Goal: Information Seeking & Learning: Learn about a topic

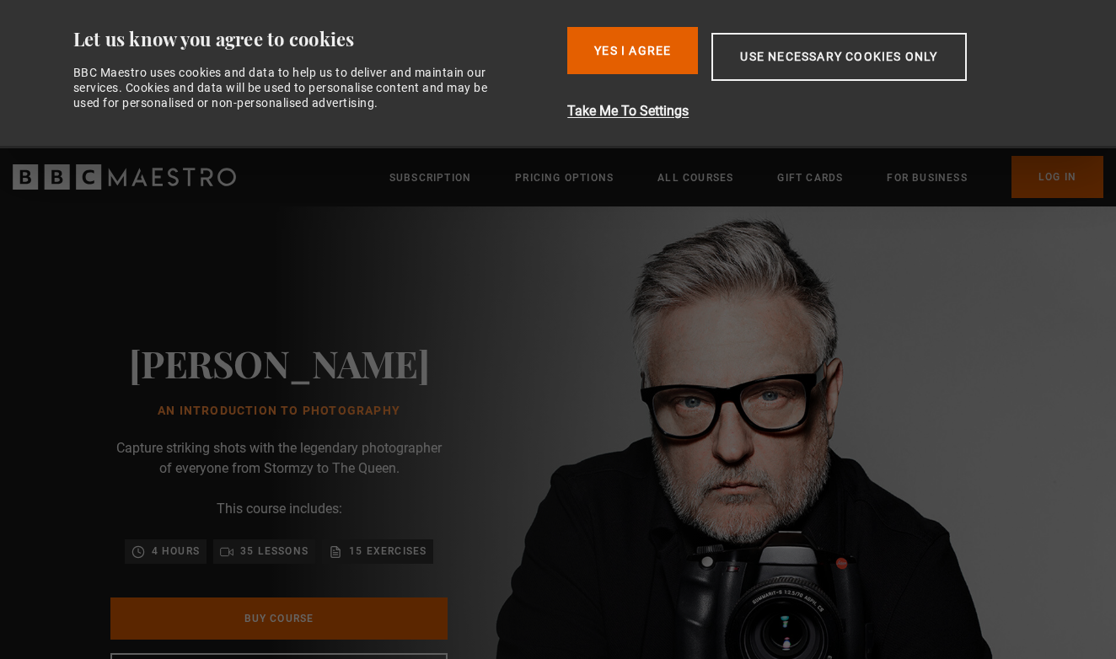
scroll to position [0, 442]
click at [880, 63] on button "Use necessary cookies only" at bounding box center [838, 57] width 254 height 48
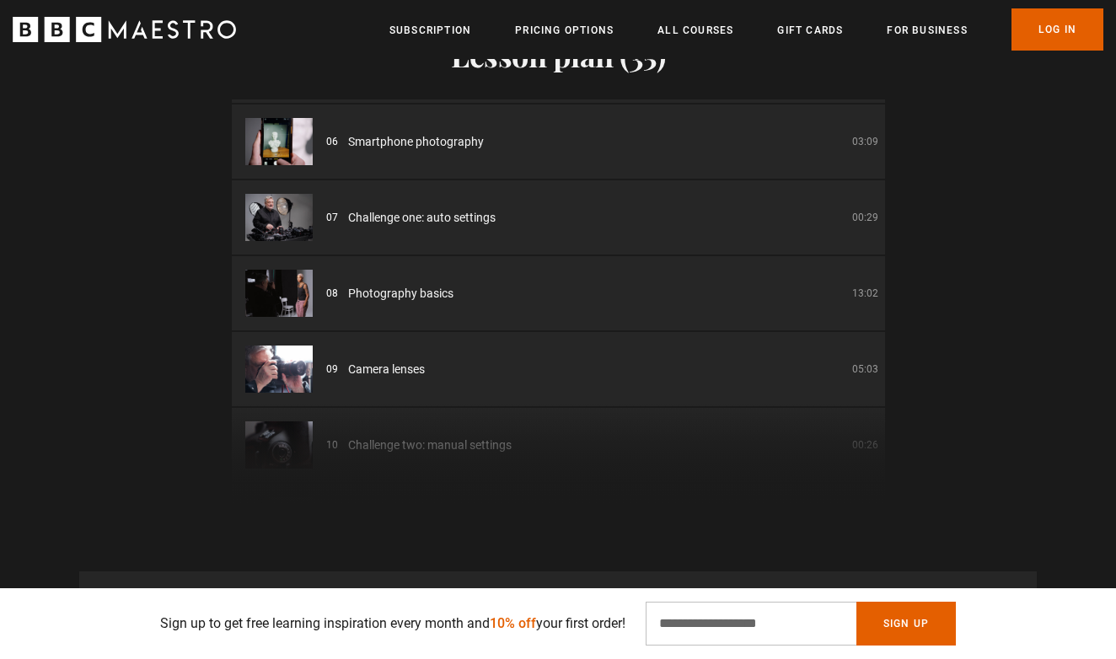
scroll to position [0, 0]
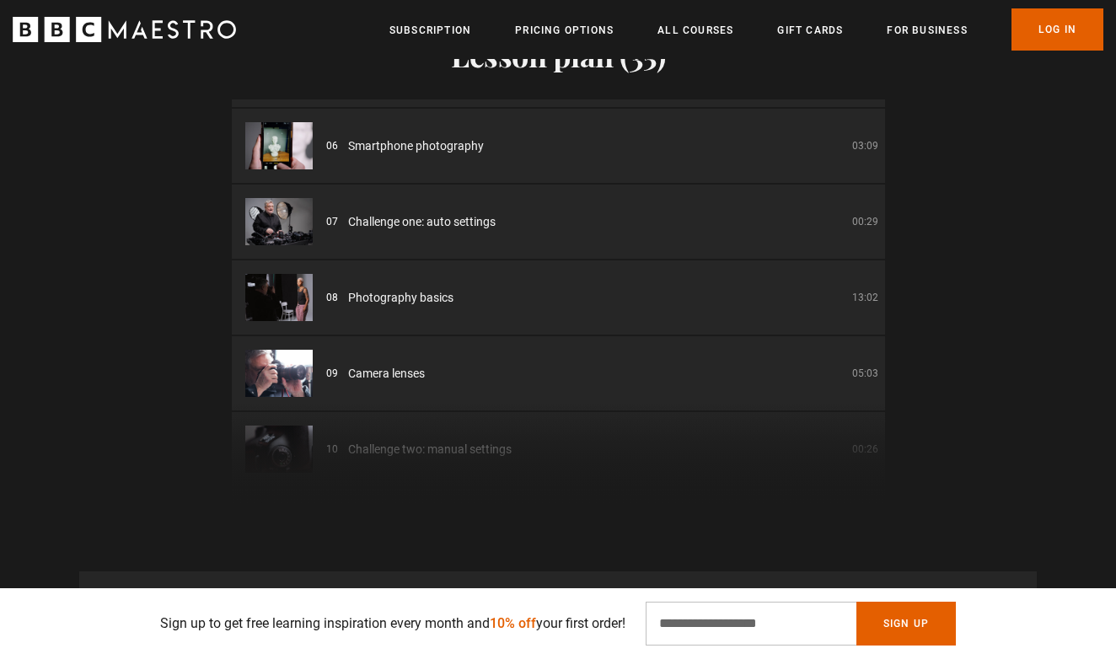
click at [710, 289] on div "08 Photography basics 13:02" at bounding box center [602, 298] width 552 height 18
click at [270, 276] on img at bounding box center [278, 297] width 67 height 47
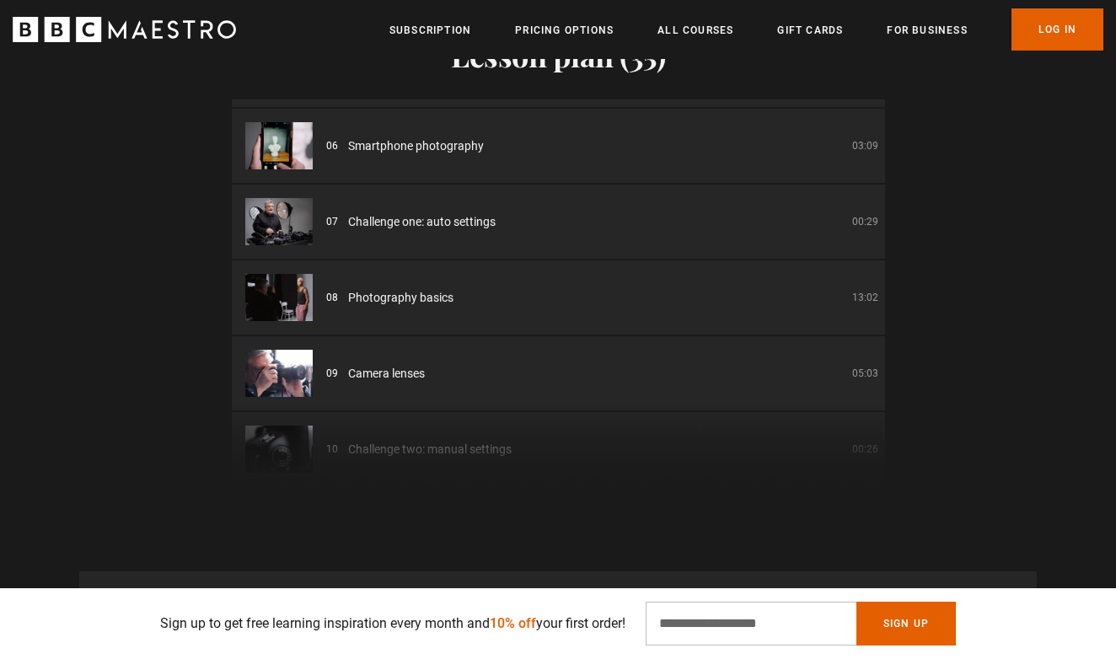
click at [269, 276] on img at bounding box center [278, 297] width 67 height 47
click at [292, 274] on img at bounding box center [278, 297] width 67 height 47
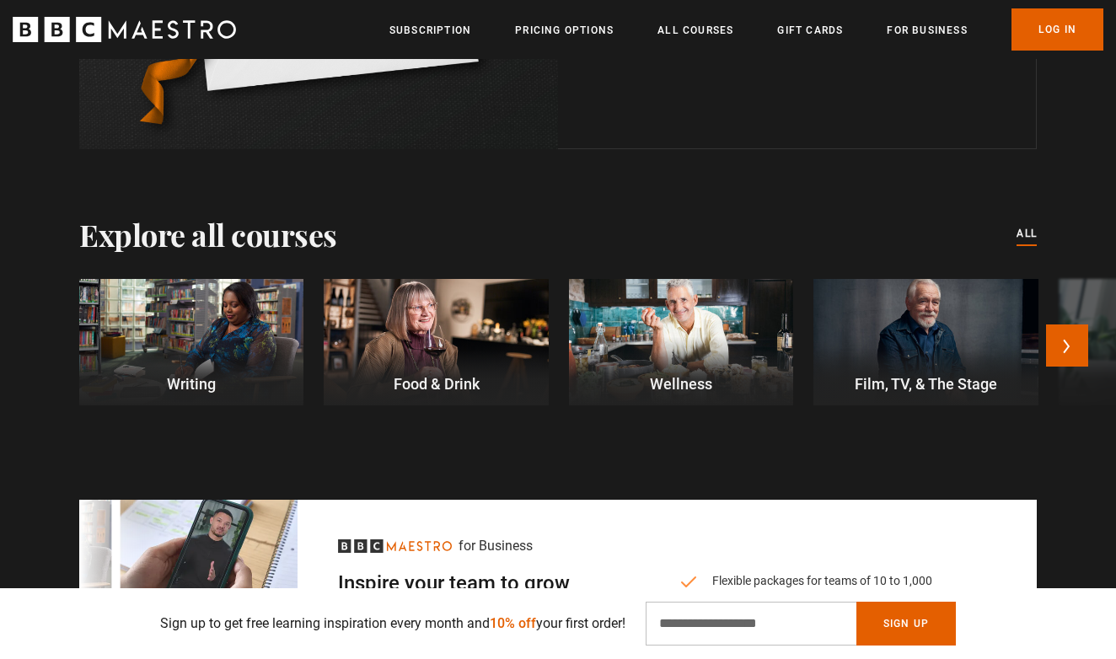
scroll to position [4614, 0]
click at [448, 306] on div at bounding box center [436, 342] width 224 height 126
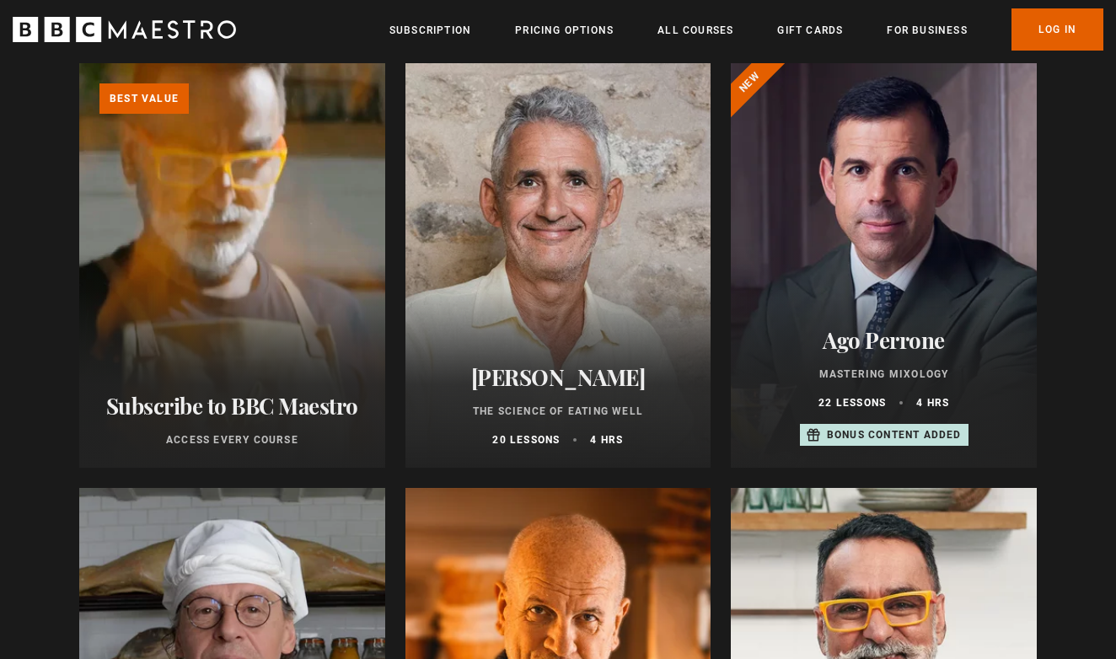
scroll to position [209, 0]
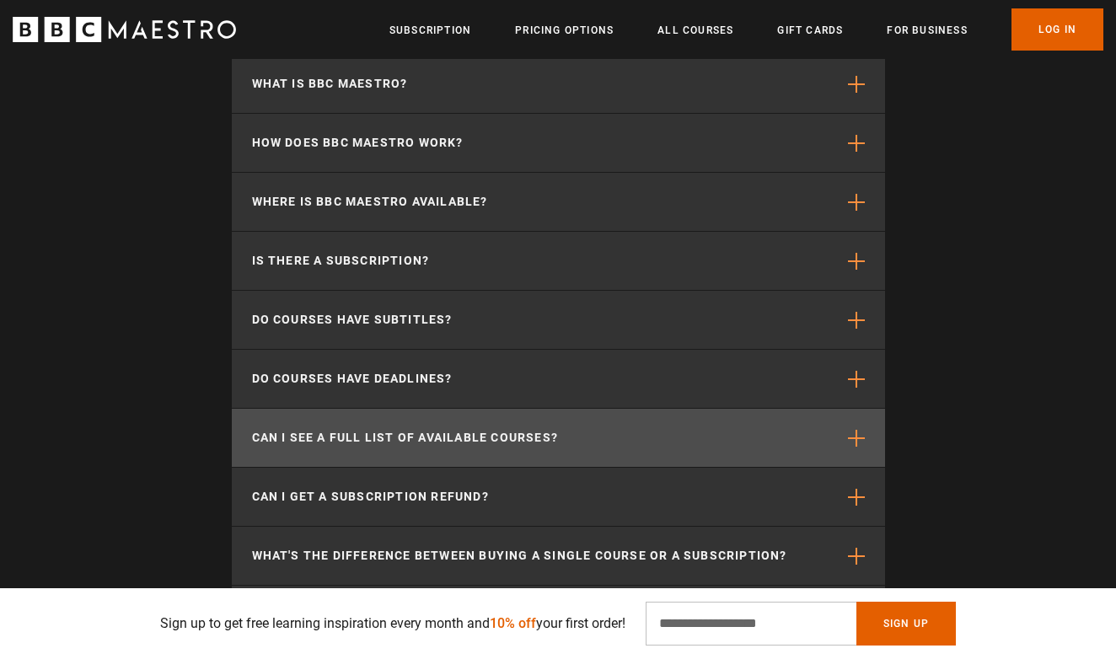
scroll to position [5392, 0]
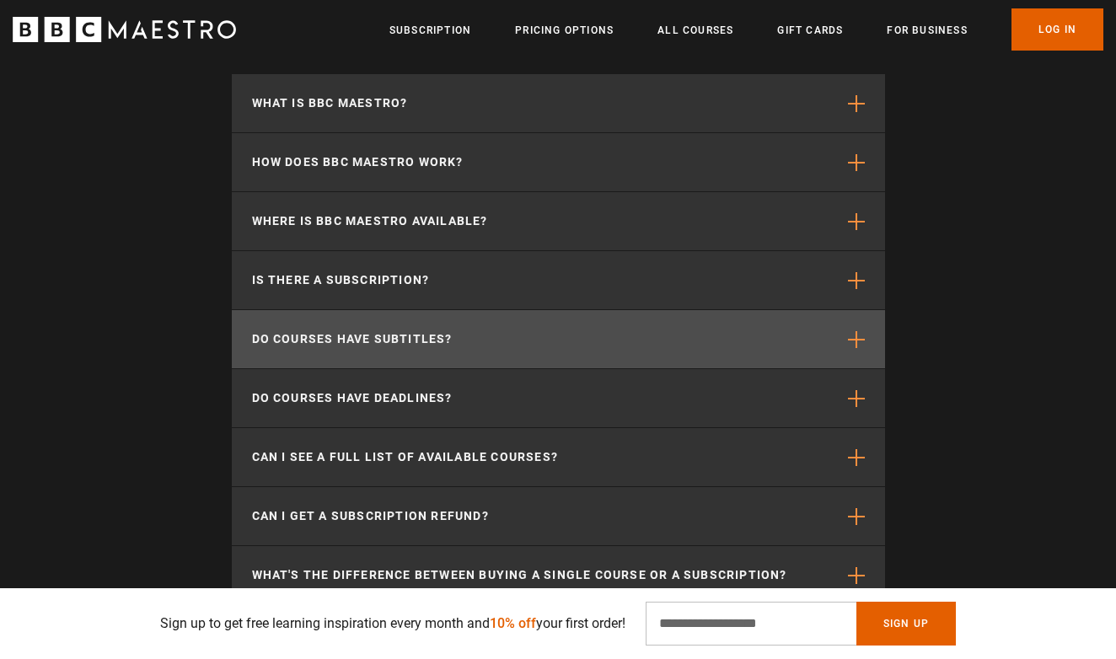
click at [854, 331] on span "button" at bounding box center [856, 339] width 17 height 17
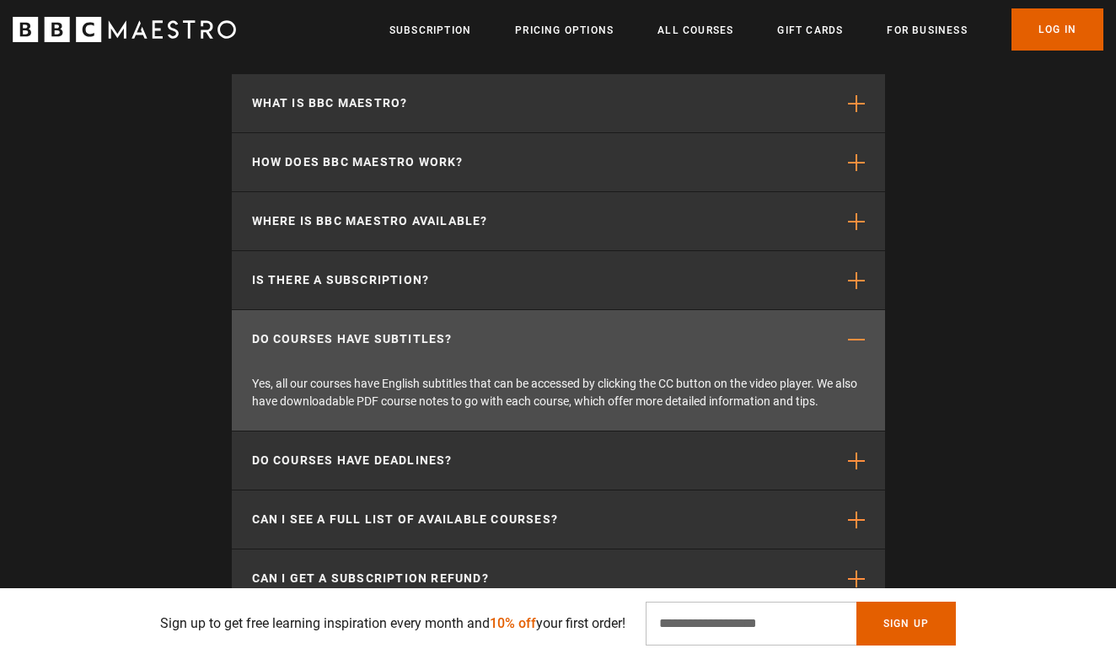
scroll to position [0, 221]
click at [854, 331] on span "button" at bounding box center [856, 339] width 17 height 17
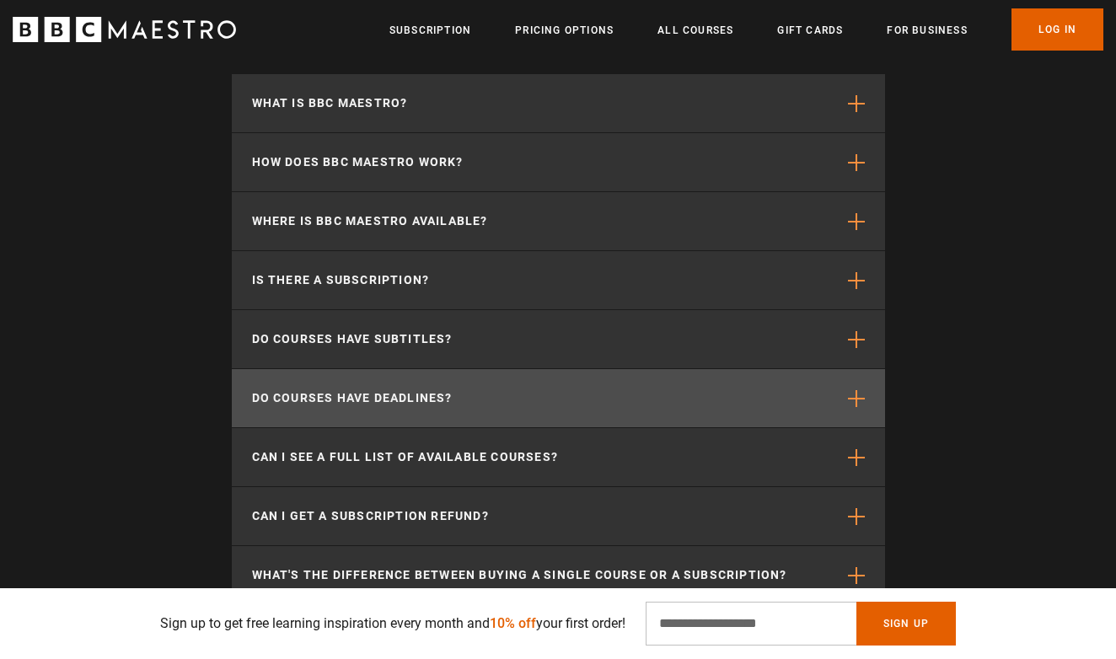
click at [860, 390] on span "button" at bounding box center [856, 398] width 17 height 17
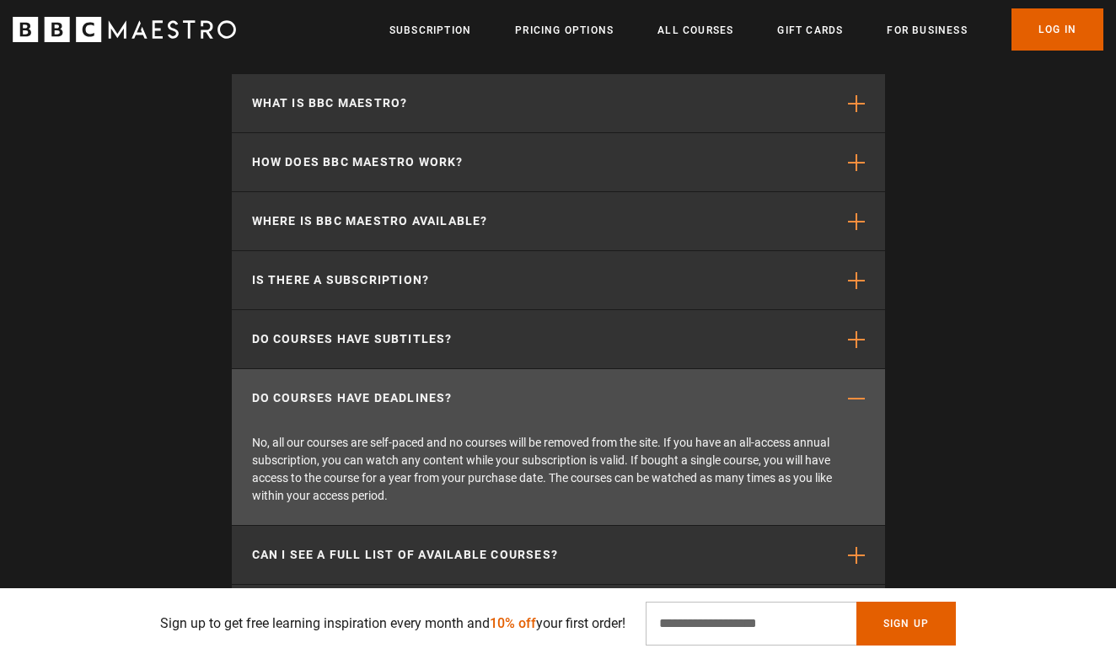
click at [860, 390] on span "button" at bounding box center [856, 398] width 17 height 17
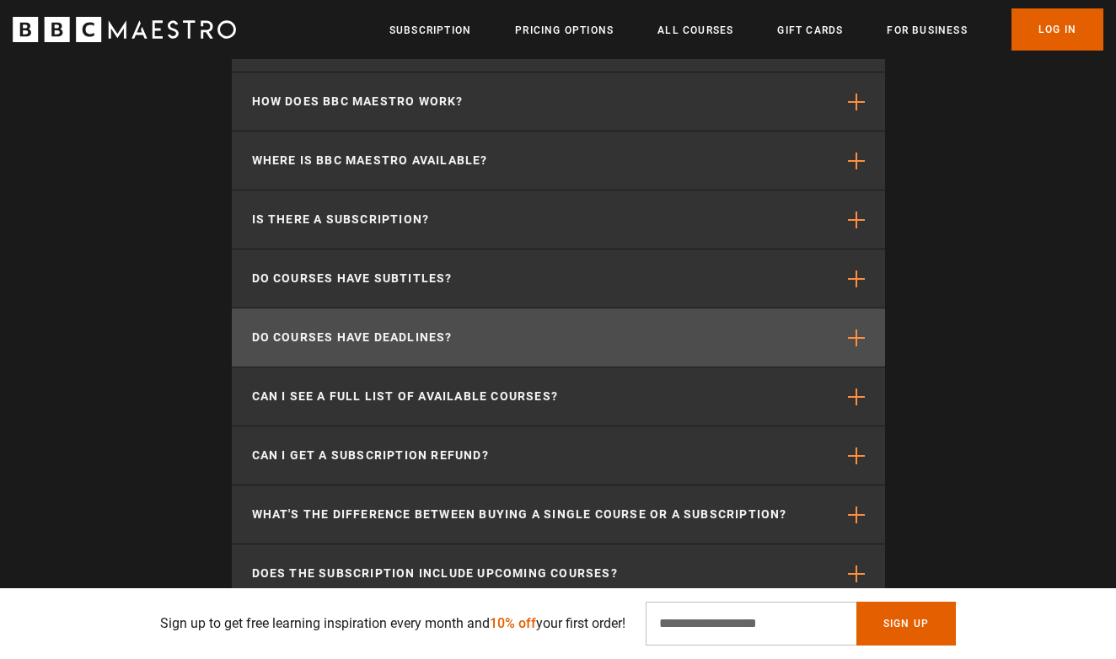
scroll to position [5461, 0]
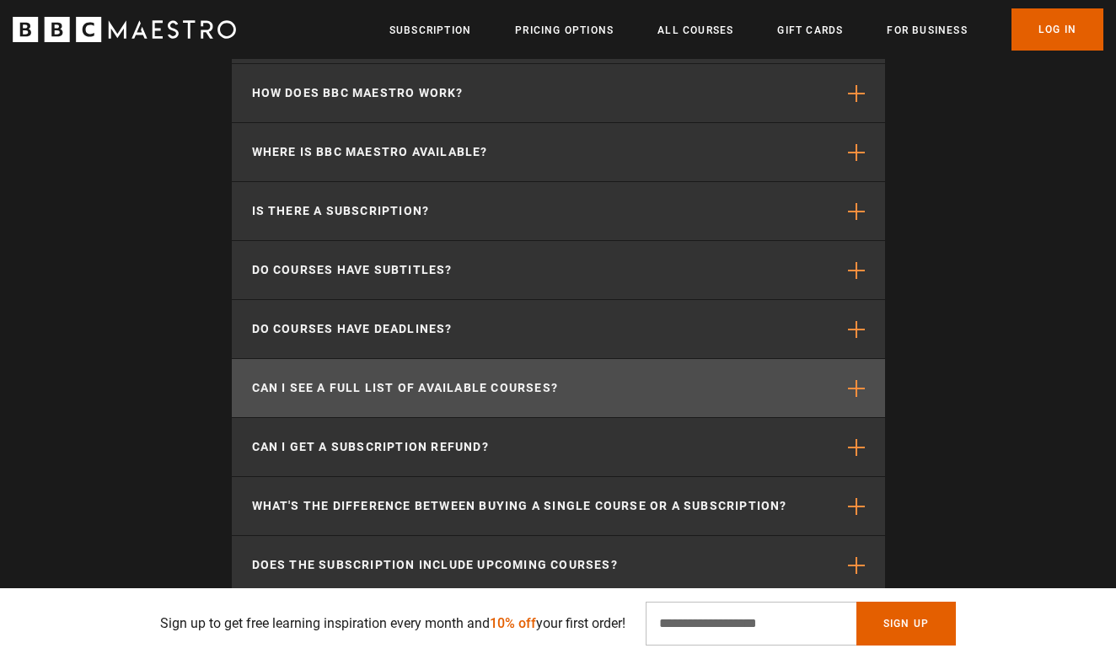
click at [860, 371] on button "Can I see a full list of available courses?" at bounding box center [558, 388] width 653 height 58
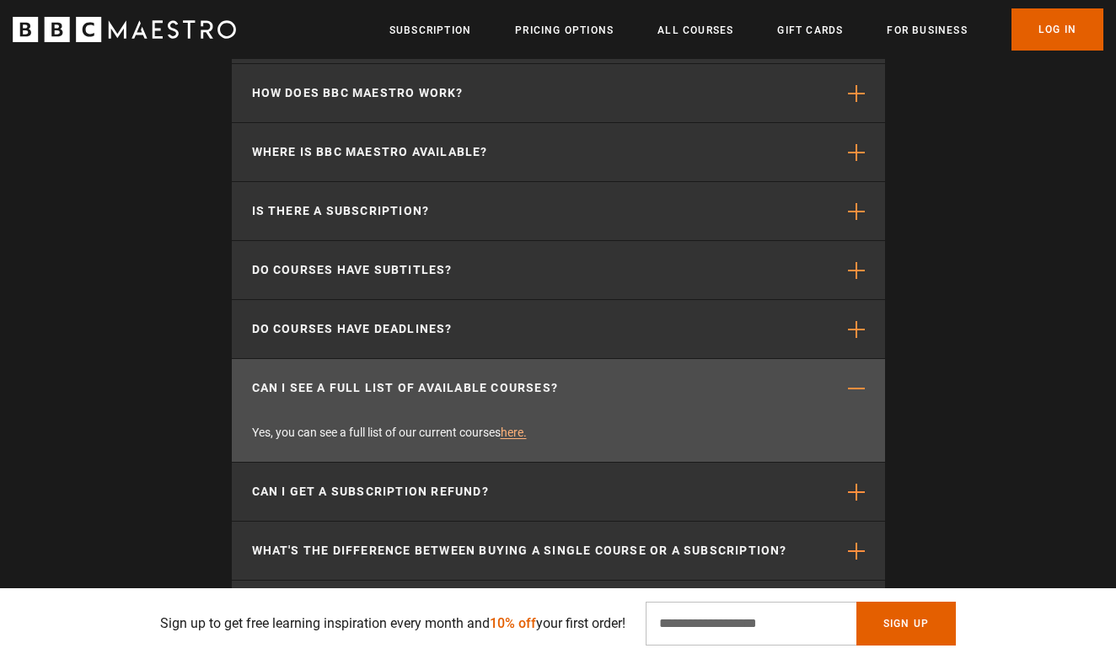
scroll to position [0, 442]
click at [860, 371] on button "Can I see a full list of available courses?" at bounding box center [558, 388] width 653 height 58
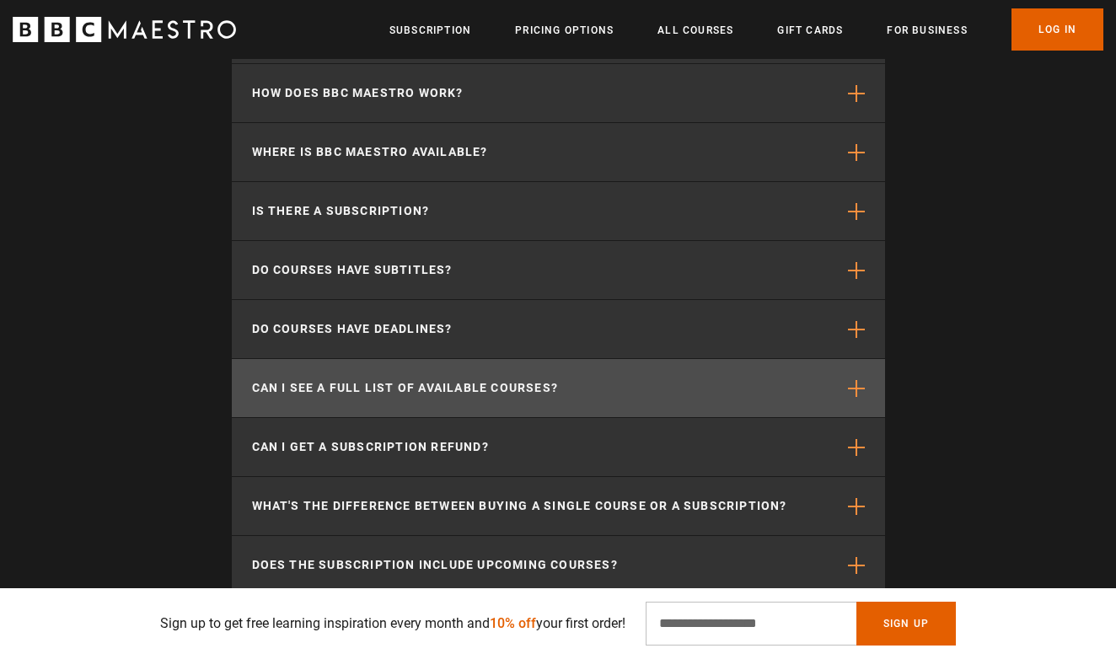
click at [860, 371] on button "Can I see a full list of available courses?" at bounding box center [558, 388] width 653 height 58
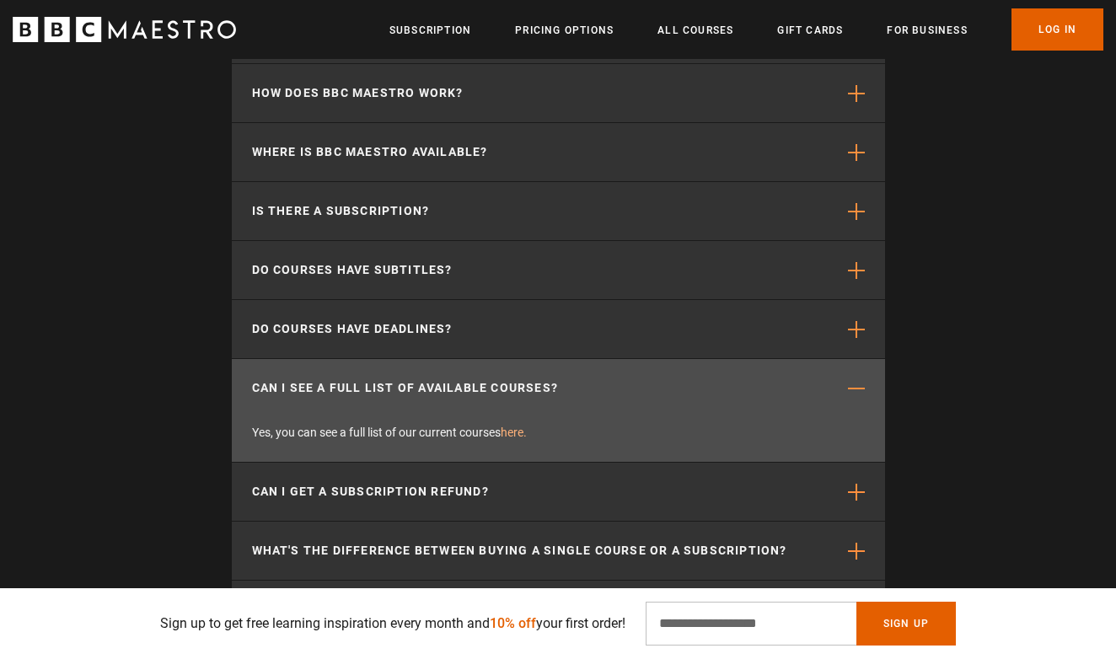
click at [517, 426] on link "here." at bounding box center [514, 432] width 26 height 13
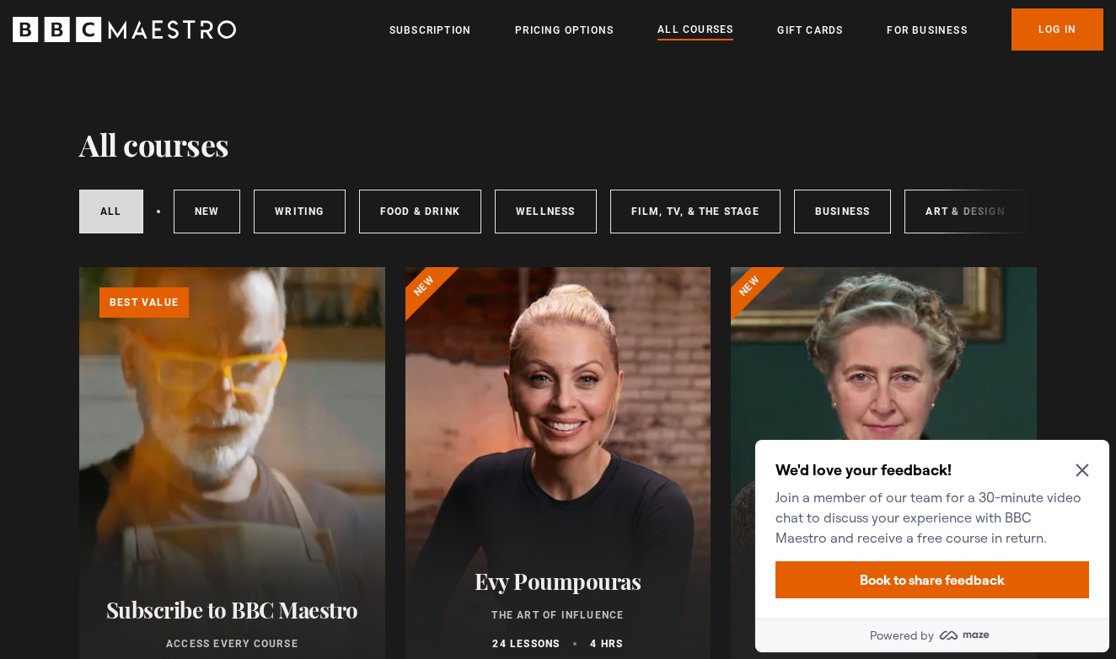
click at [1079, 468] on icon "Close Maze Prompt" at bounding box center [1081, 470] width 13 height 13
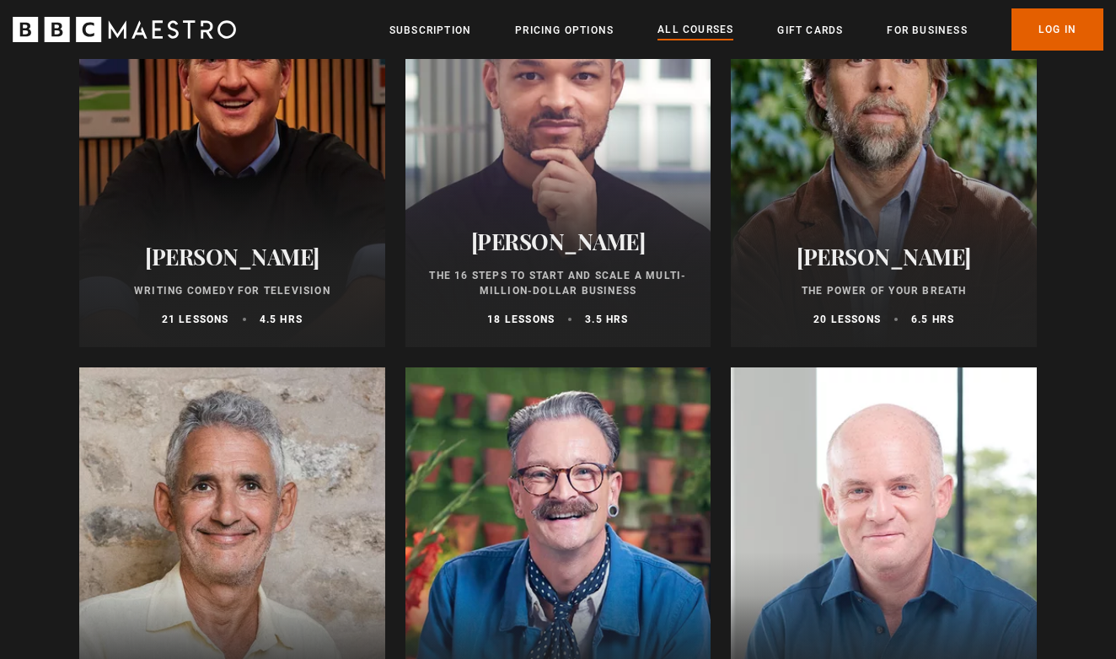
scroll to position [2024, 0]
